Goal: Transaction & Acquisition: Purchase product/service

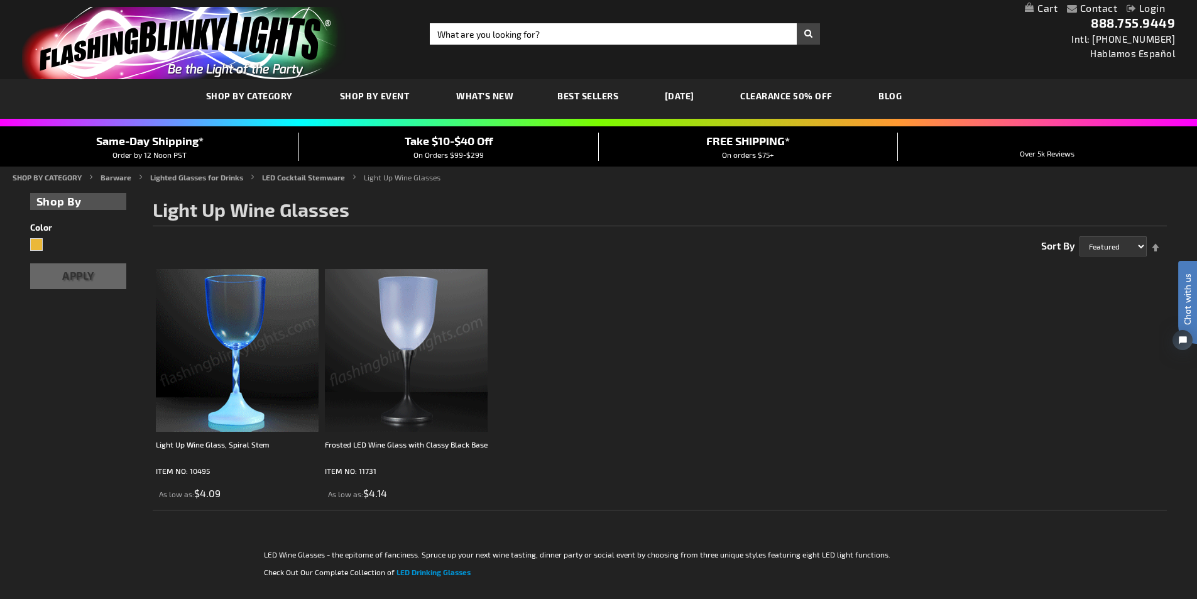
click at [229, 325] on img at bounding box center [237, 350] width 163 height 163
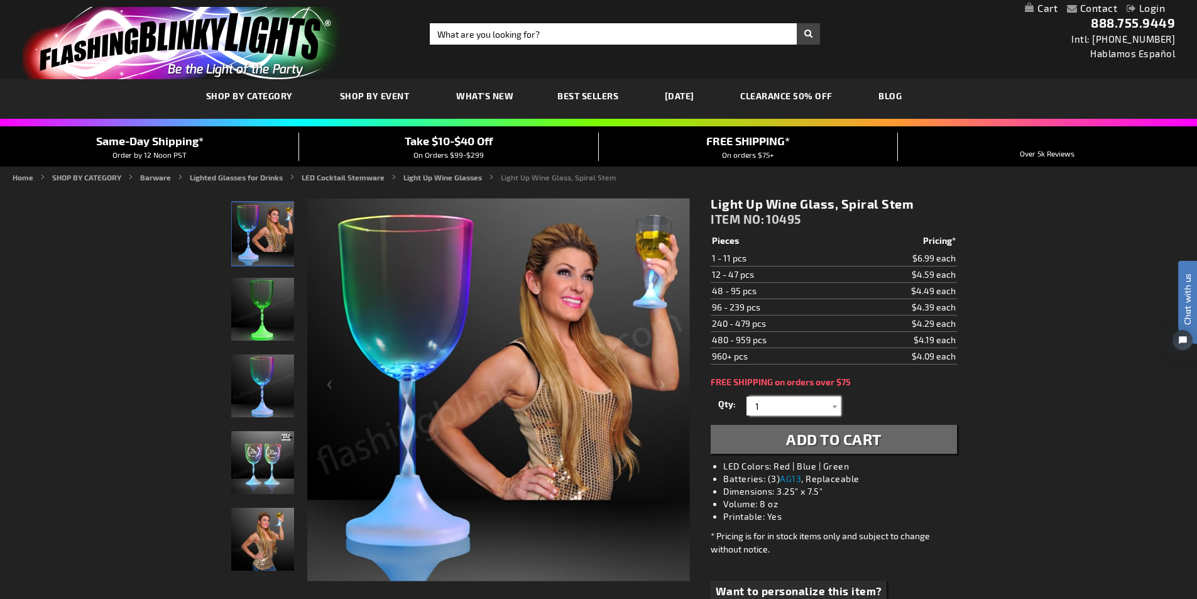
click at [784, 410] on input "1" at bounding box center [795, 406] width 91 height 19
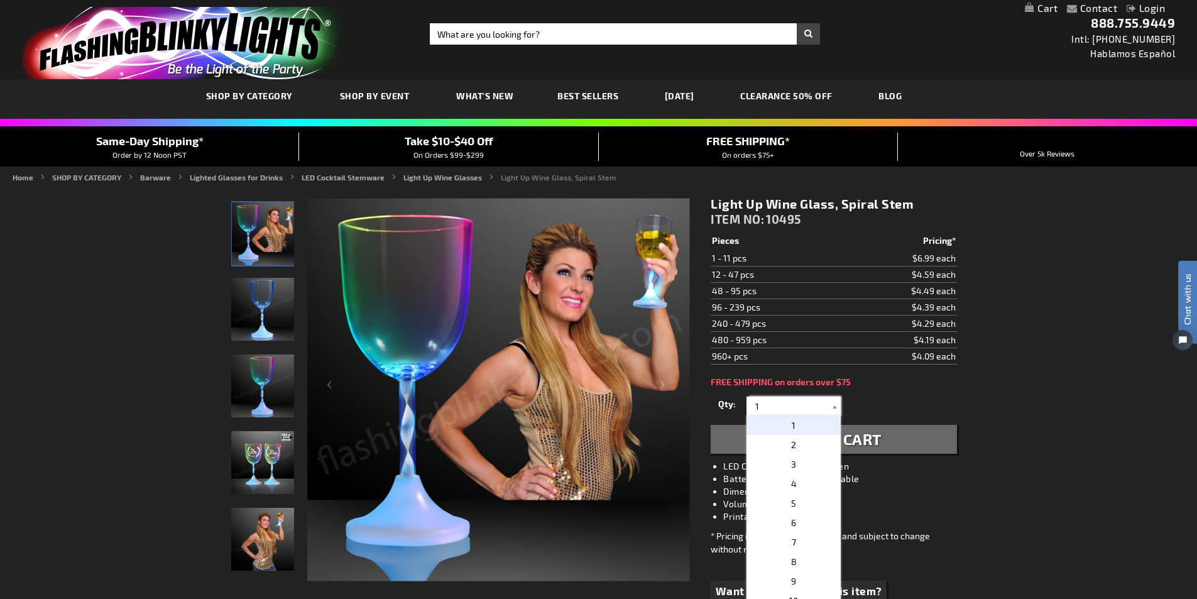
click at [782, 409] on input "1" at bounding box center [795, 406] width 91 height 19
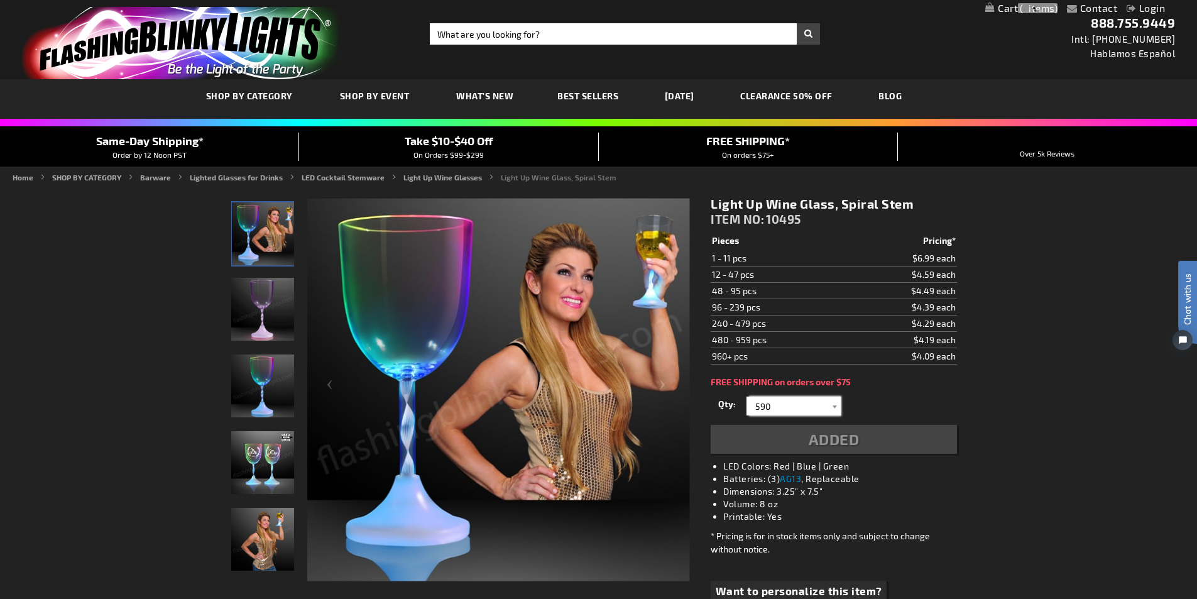
type input "590"
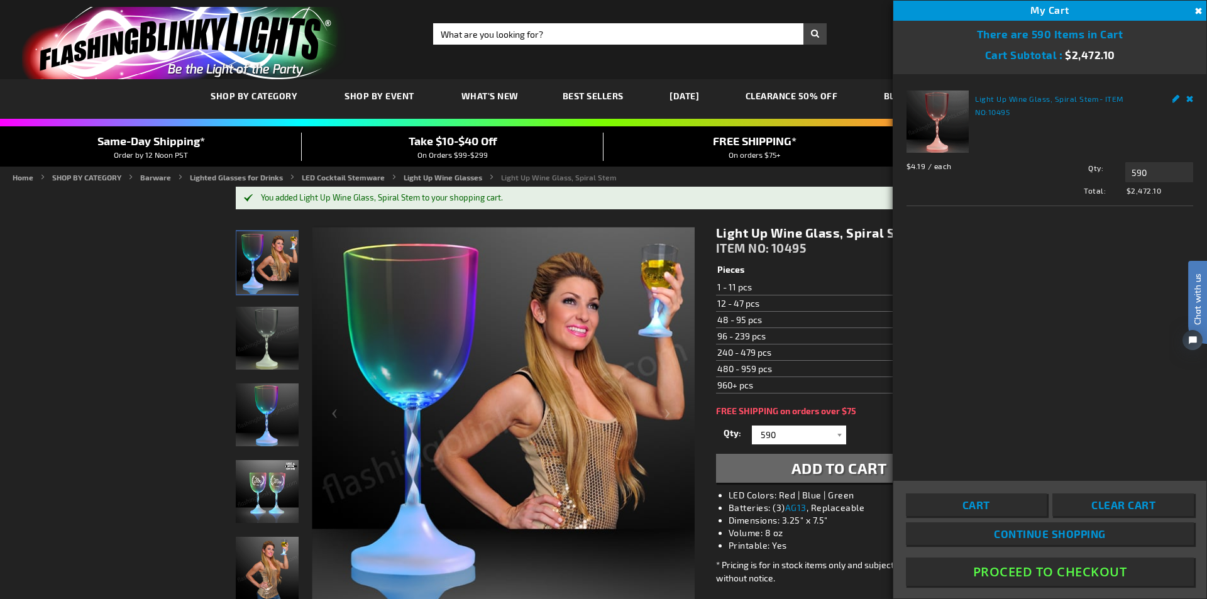
click at [1062, 531] on span "Continue Shopping" at bounding box center [1050, 533] width 112 height 13
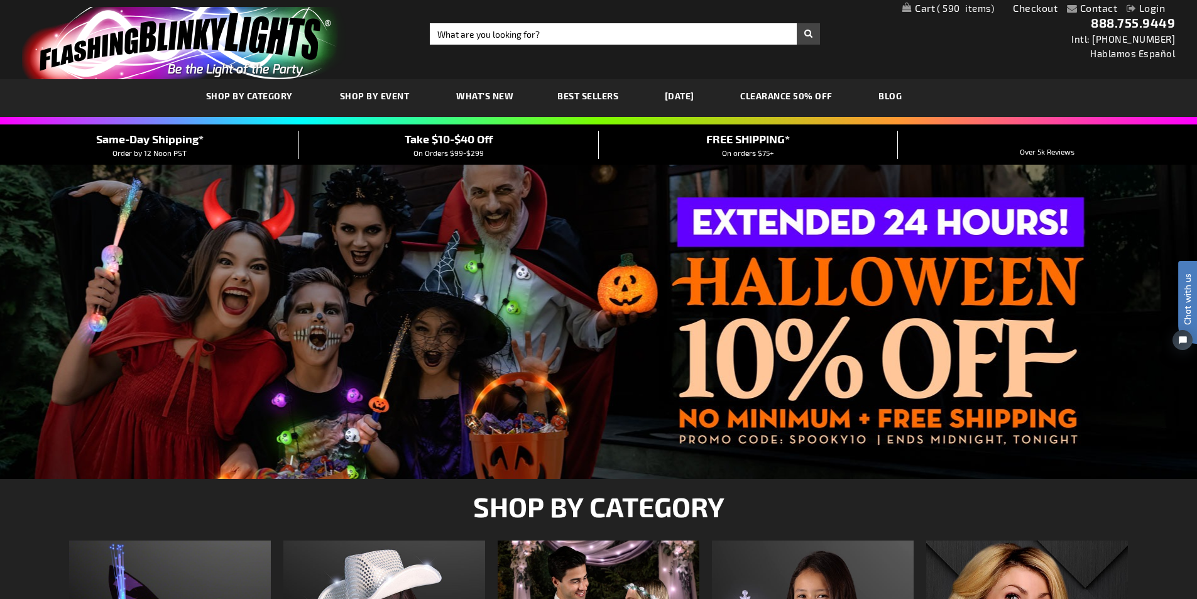
click at [967, 11] on span "590" at bounding box center [965, 8] width 57 height 11
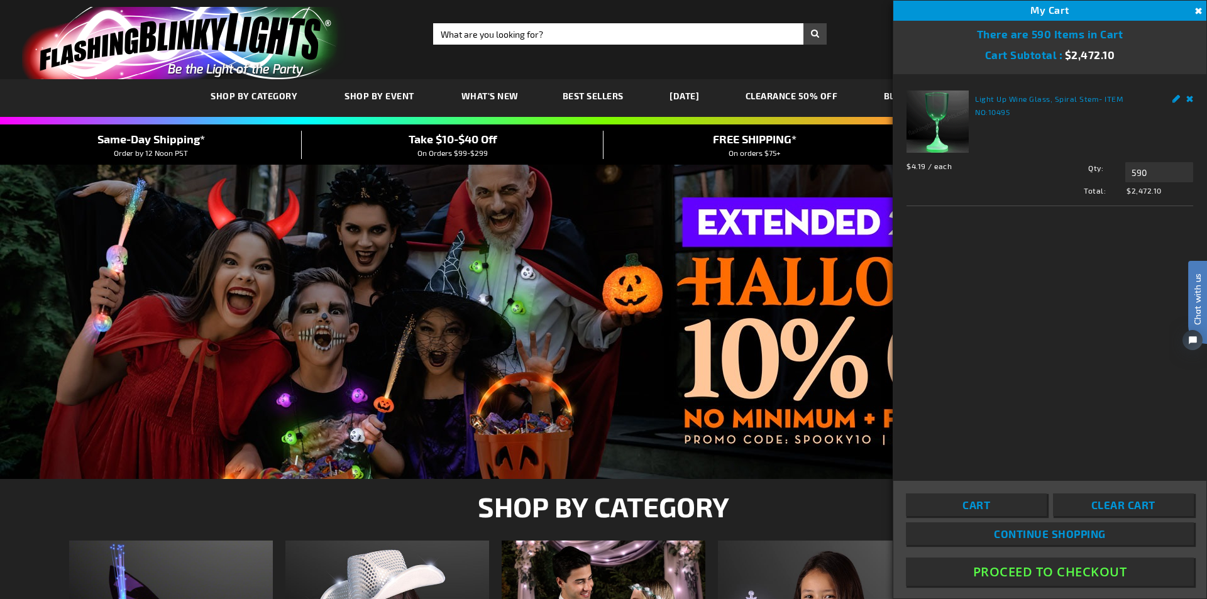
click at [1032, 574] on button "Proceed To Checkout" at bounding box center [1050, 572] width 288 height 28
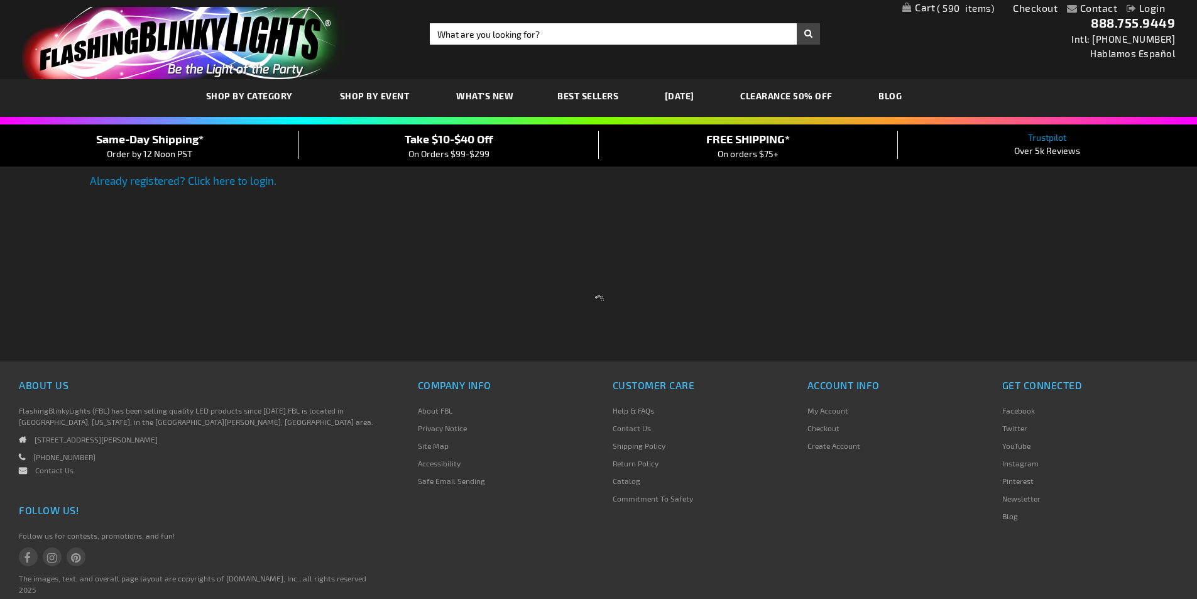
select select "US"
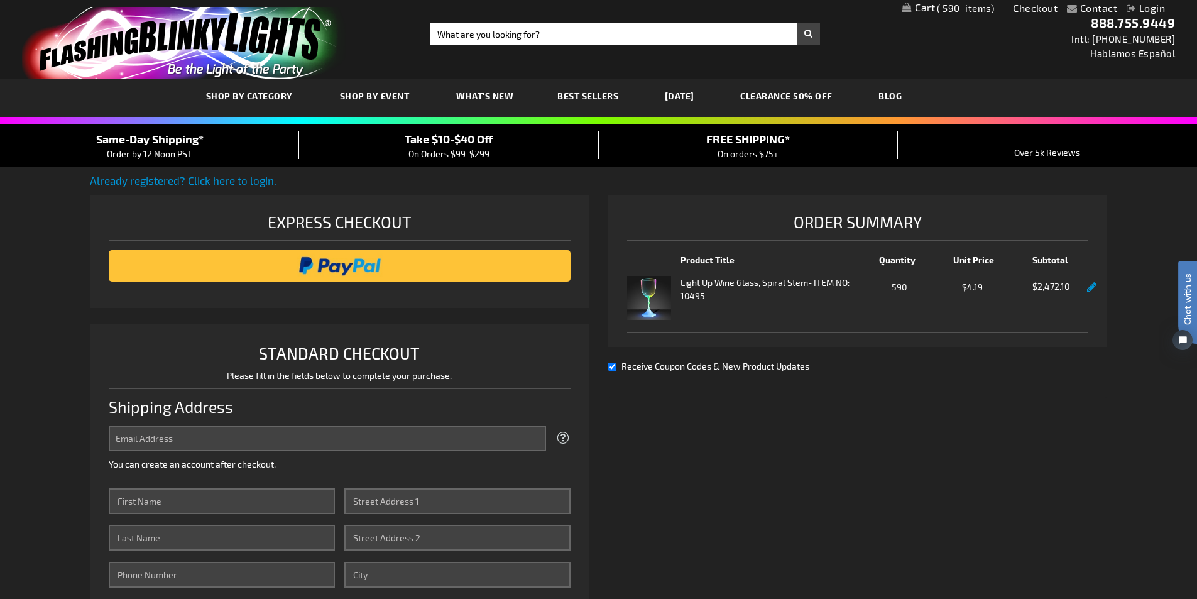
click at [728, 282] on strong "Light Up Wine Glass, Spiral Stem" at bounding box center [745, 282] width 128 height 13
click at [647, 298] on img at bounding box center [649, 298] width 44 height 44
click at [855, 305] on div "Light Up Wine Glass, Spiral Stem - ITEM NO: 10495" at bounding box center [773, 298] width 184 height 44
